Goal: Browse casually

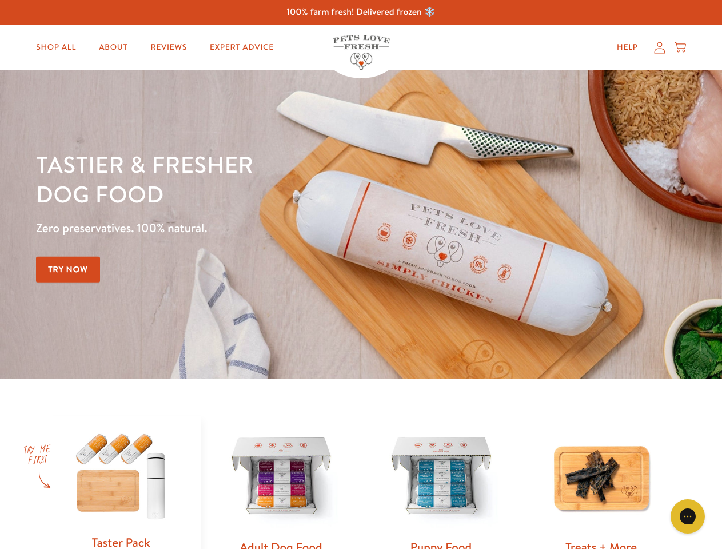
click at [361, 275] on div "Tastier & fresher dog food Zero preservatives. 100% natural. Try Now" at bounding box center [253, 224] width 434 height 151
click at [688, 516] on icon "Gorgias live chat" at bounding box center [687, 516] width 11 height 11
